Goal: Task Accomplishment & Management: Manage account settings

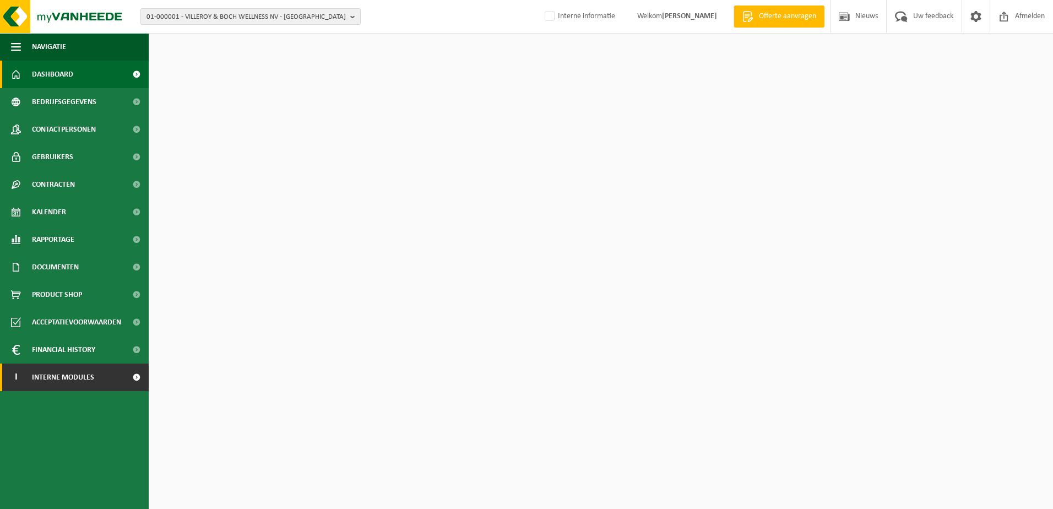
click at [83, 377] on span "Interne modules" at bounding box center [63, 378] width 62 height 28
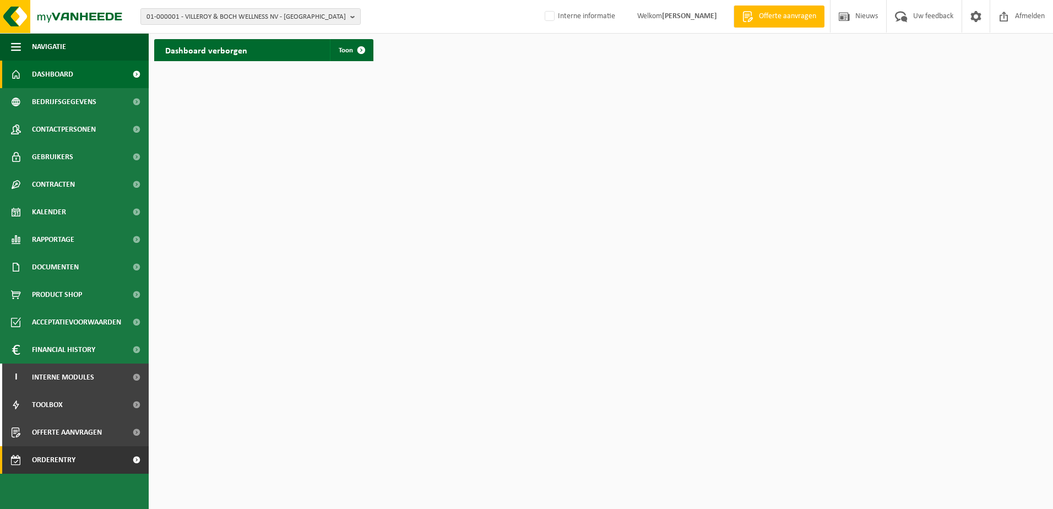
click at [69, 460] on span "Orderentry Goedkeuring" at bounding box center [78, 460] width 93 height 28
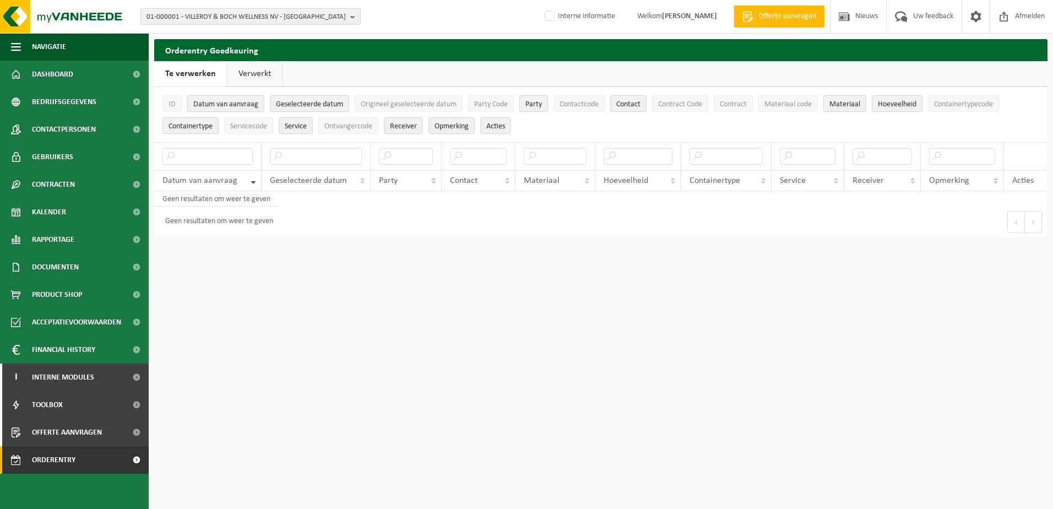
click at [243, 75] on link "Verwerkt" at bounding box center [255, 73] width 55 height 25
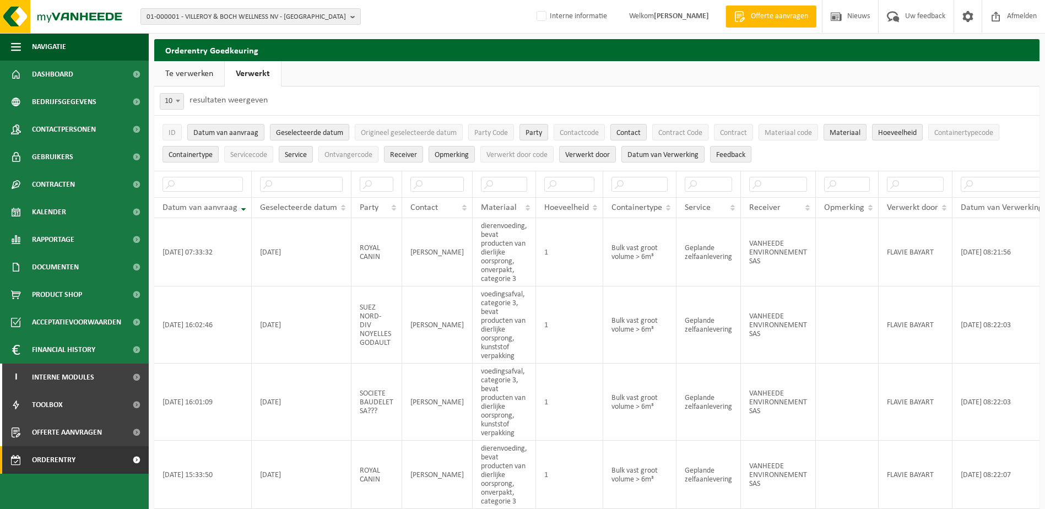
click at [197, 75] on link "Te verwerken" at bounding box center [189, 73] width 70 height 25
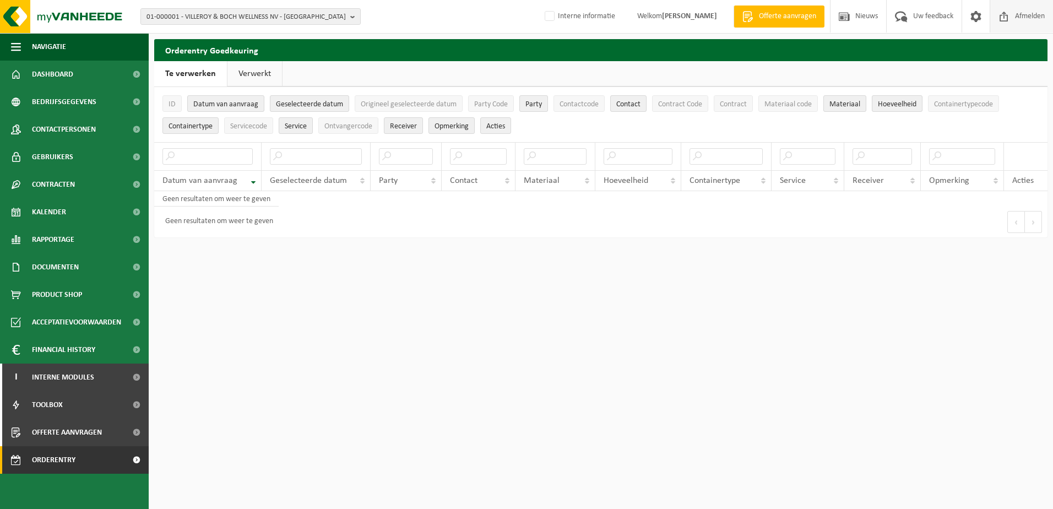
click at [1028, 15] on span "Afmelden" at bounding box center [1030, 16] width 35 height 33
